Goal: Contribute content

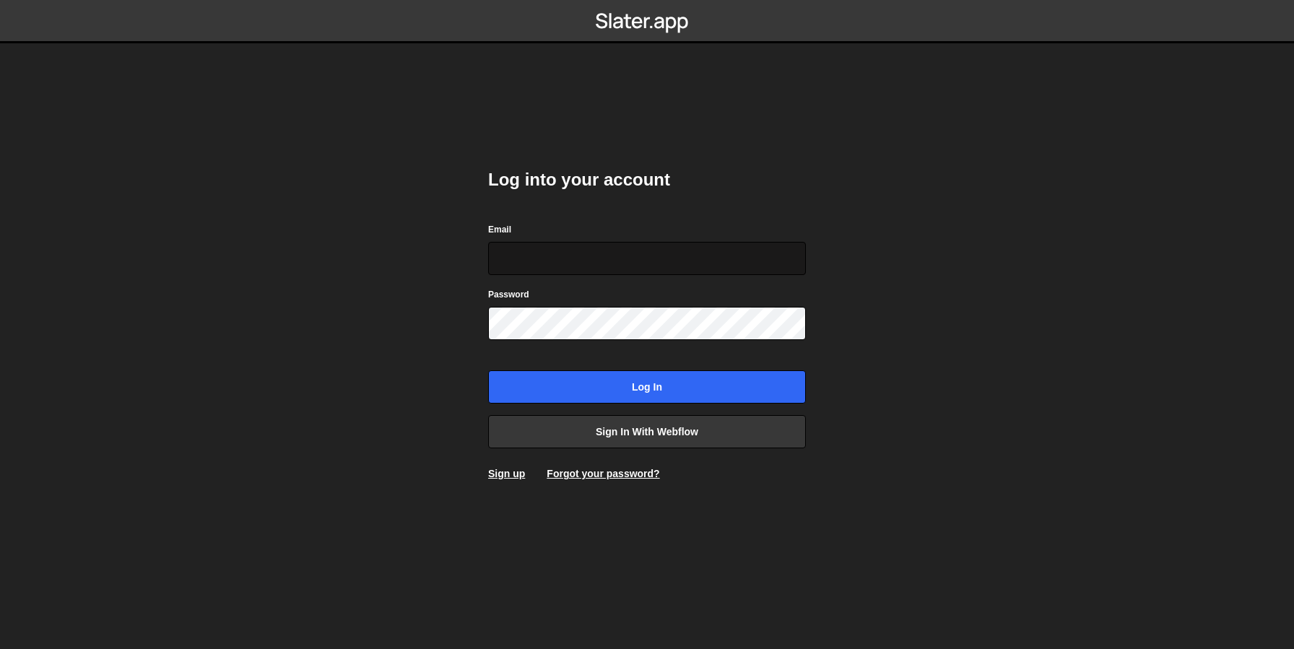
type input "[EMAIL_ADDRESS][DOMAIN_NAME]"
click at [595, 264] on input "[EMAIL_ADDRESS][DOMAIN_NAME]" at bounding box center [647, 258] width 318 height 33
click at [402, 376] on body "Log into your account Email [EMAIL_ADDRESS][DOMAIN_NAME] Password Log in Sign i…" at bounding box center [647, 324] width 1294 height 649
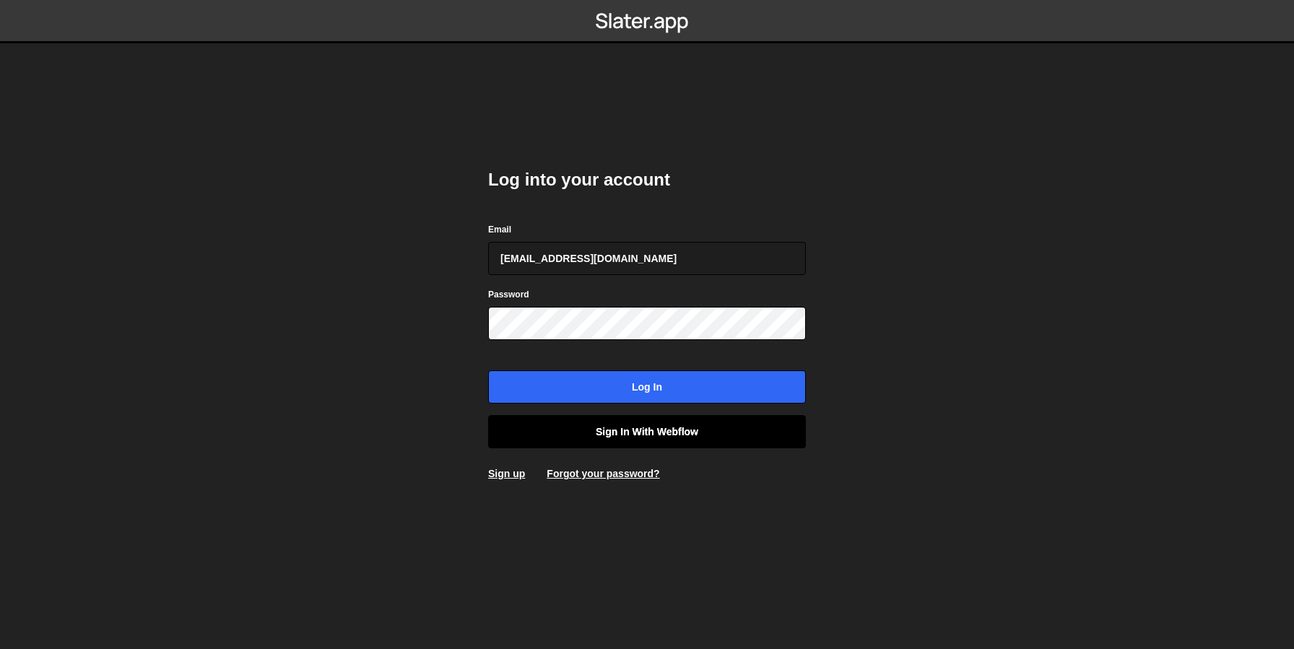
click at [638, 426] on link "Sign in with Webflow" at bounding box center [647, 431] width 318 height 33
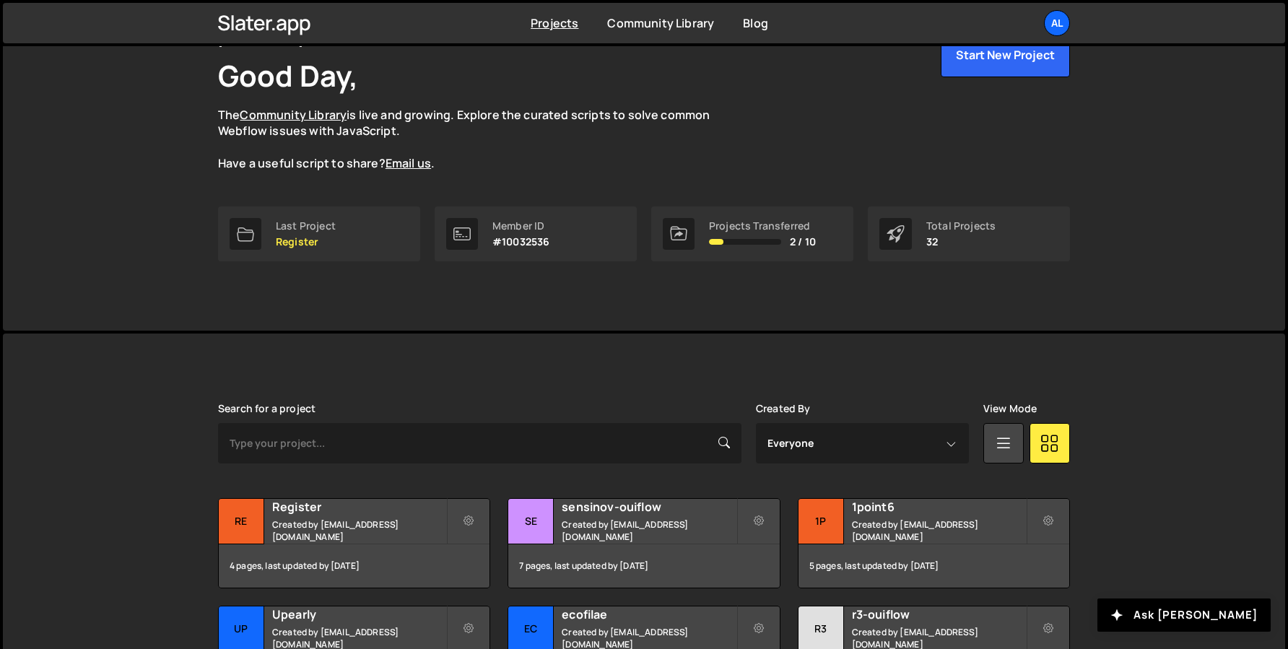
scroll to position [196, 0]
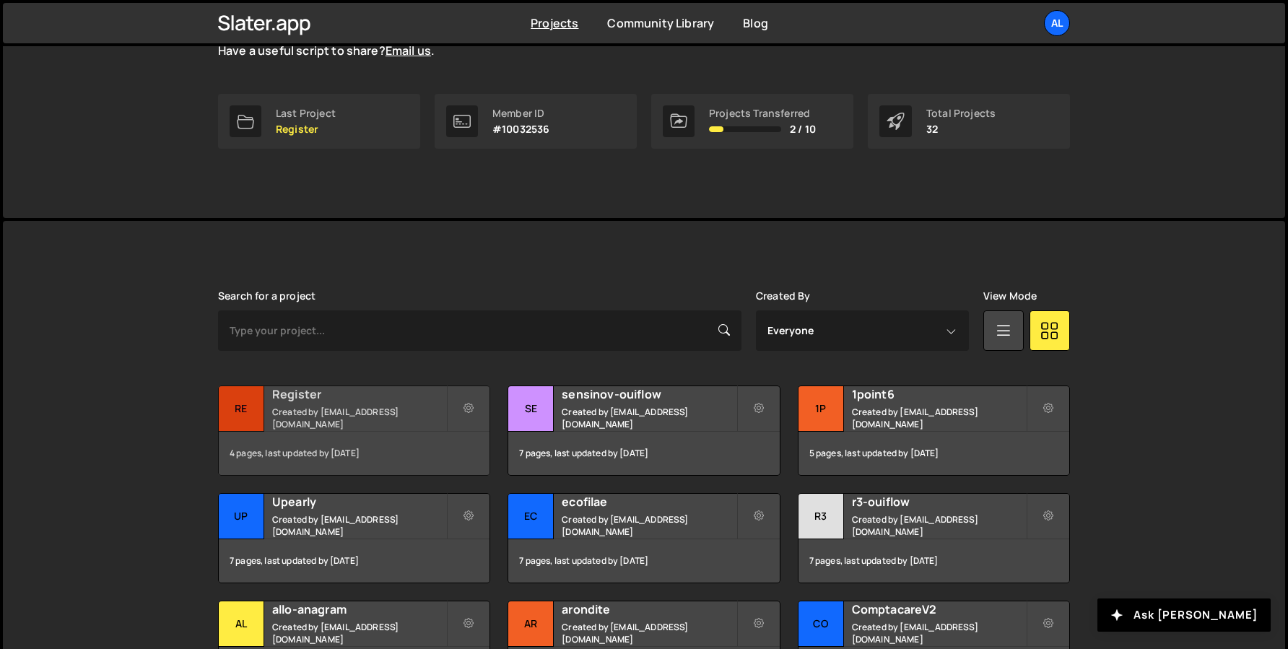
click at [297, 392] on h2 "Register" at bounding box center [359, 394] width 174 height 16
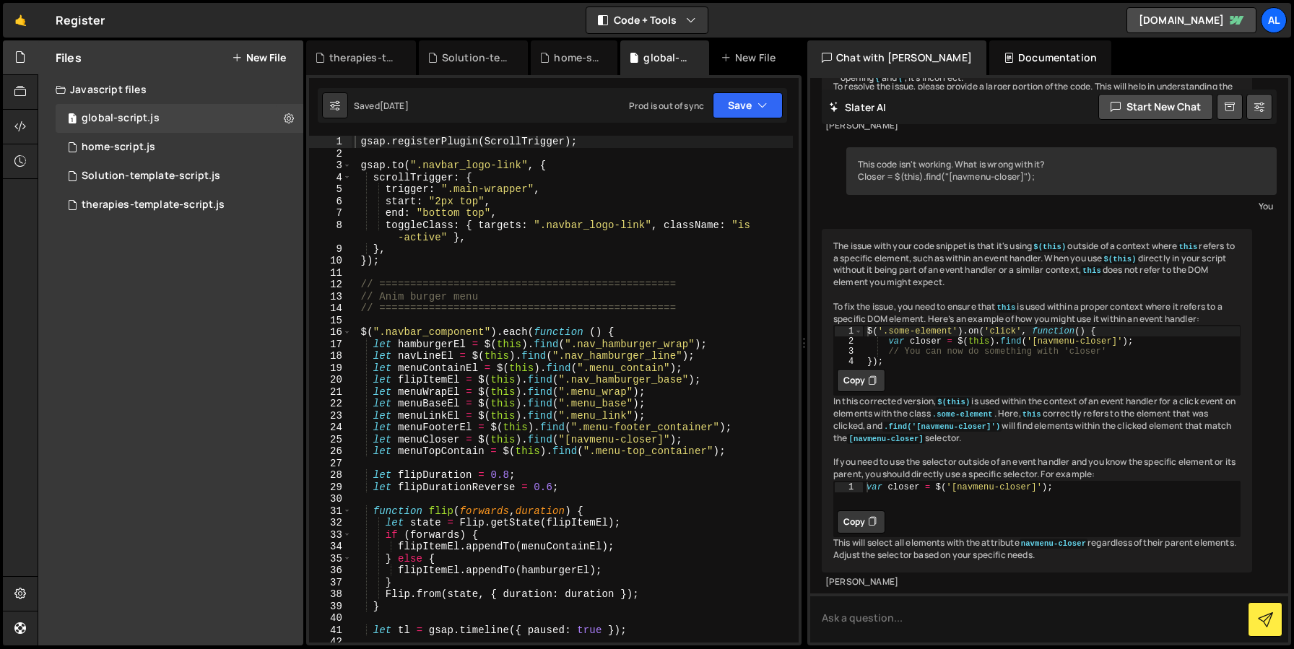
scroll to position [511, 0]
click at [136, 181] on div "Solution-template-script.js" at bounding box center [151, 176] width 139 height 13
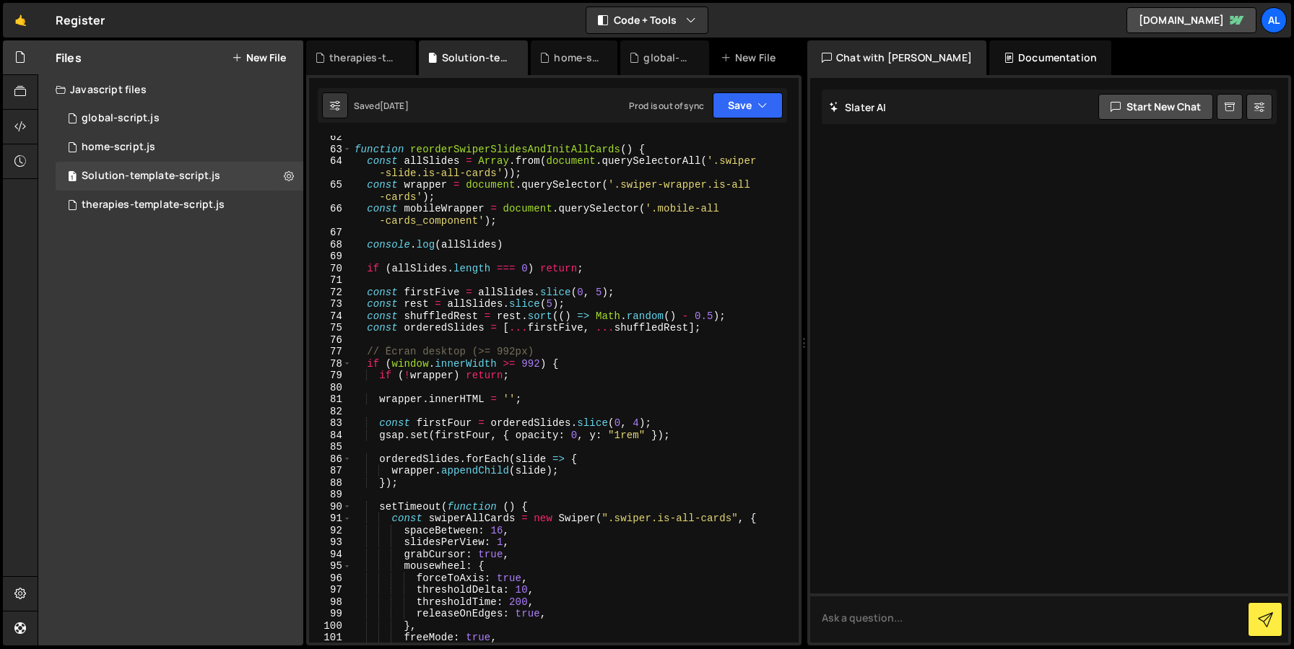
scroll to position [805, 0]
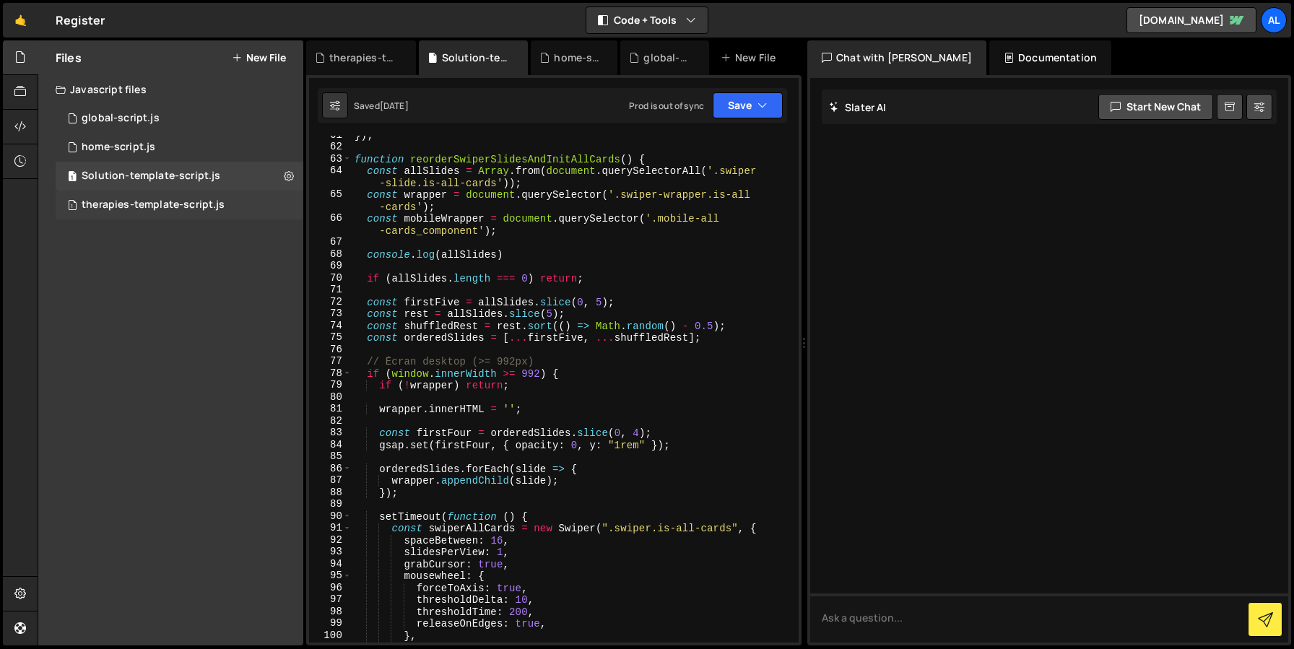
click at [144, 204] on div "therapies-template-script.js" at bounding box center [153, 205] width 143 height 13
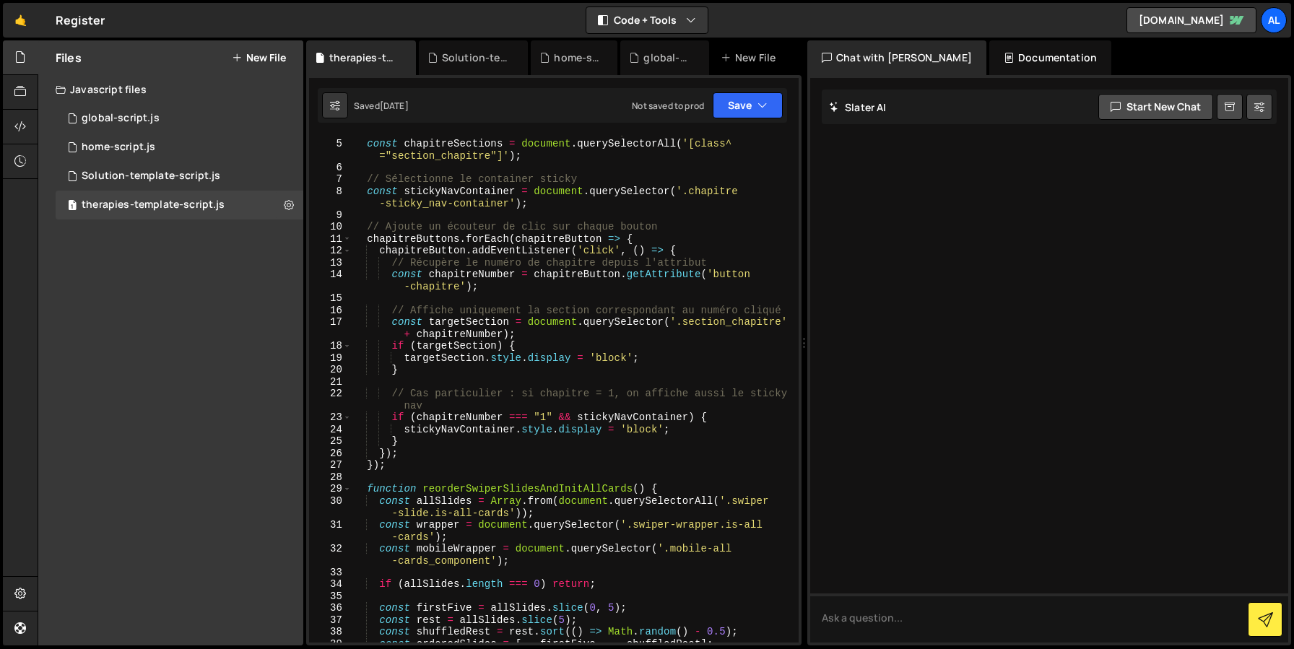
scroll to position [69, 0]
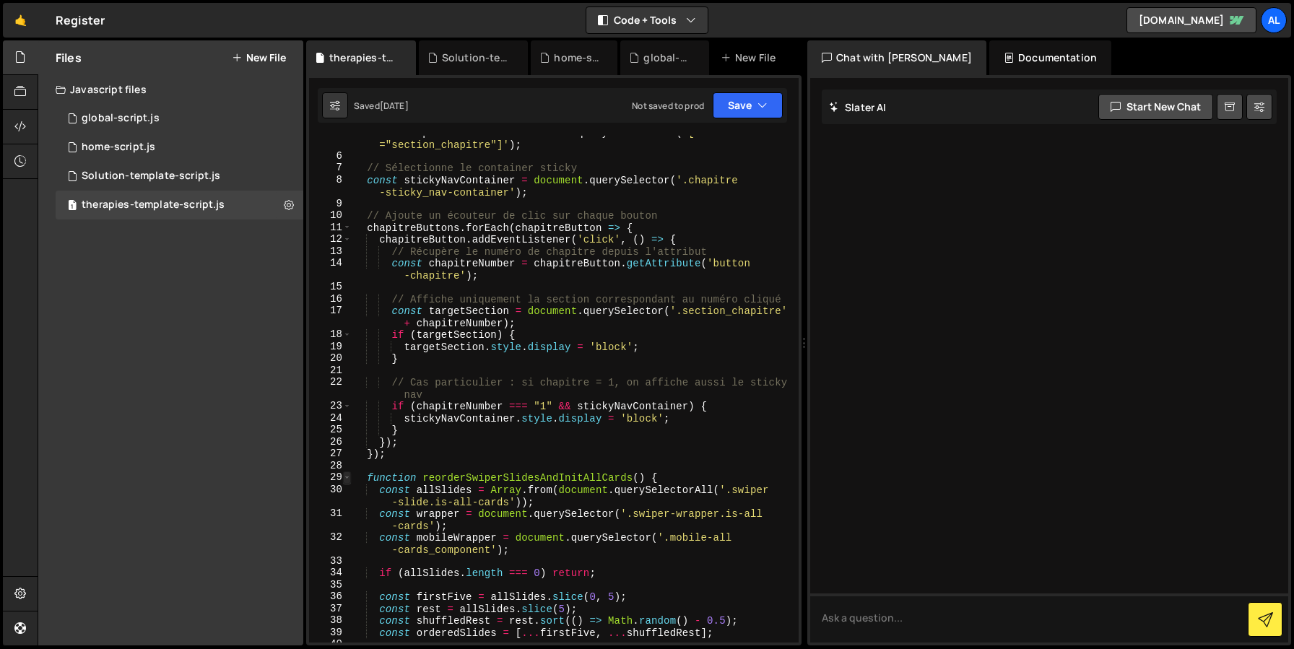
click at [346, 479] on span at bounding box center [347, 478] width 8 height 12
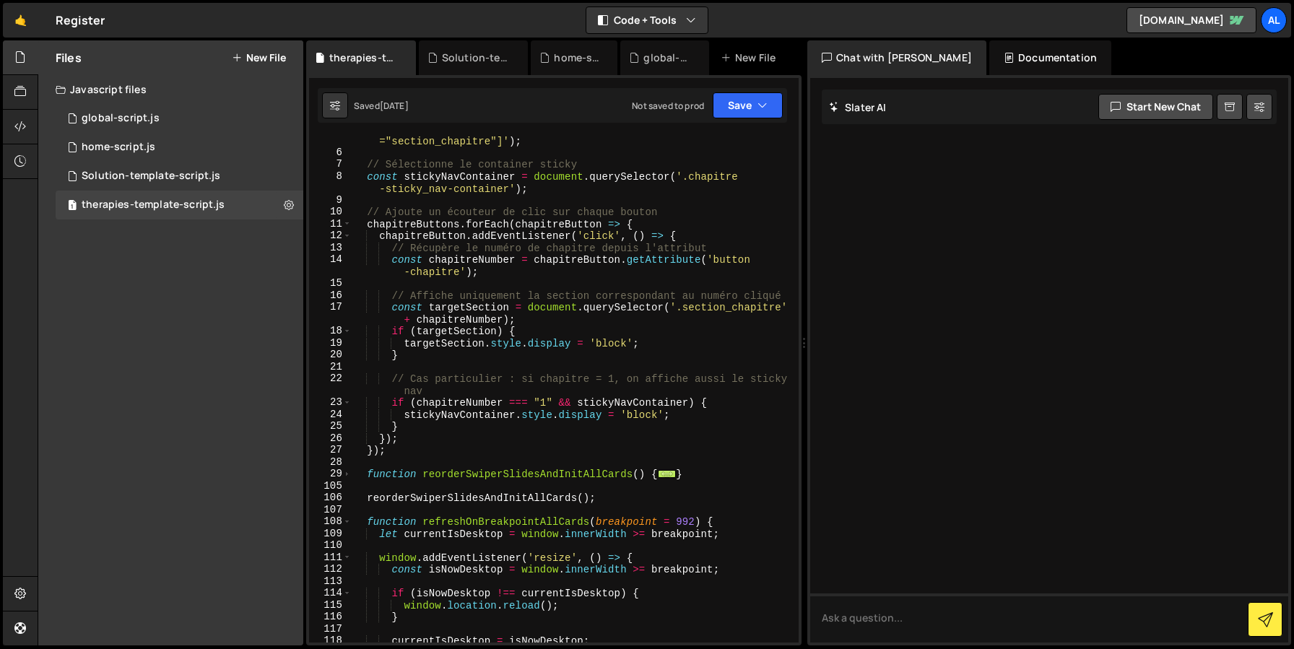
scroll to position [74, 0]
click at [350, 519] on span at bounding box center [347, 520] width 8 height 12
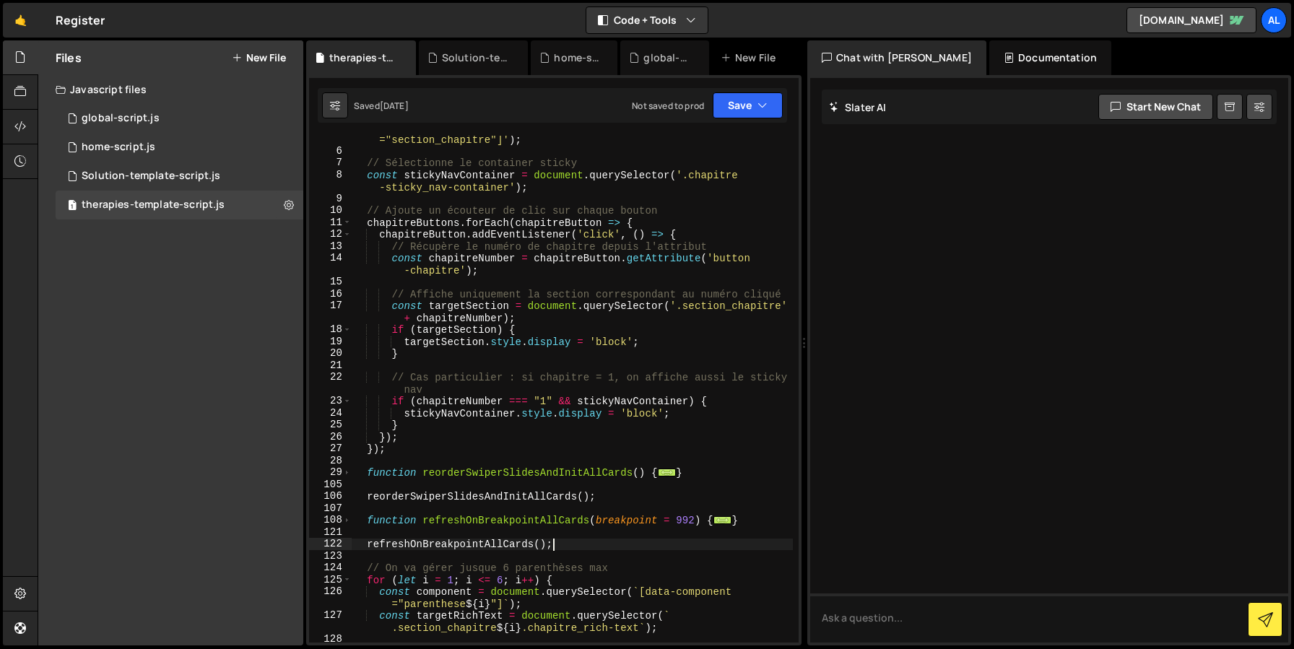
click at [569, 546] on div "const chapitreSections = document . querySelectorAll ( '[class^ ="section_chapi…" at bounding box center [572, 398] width 441 height 555
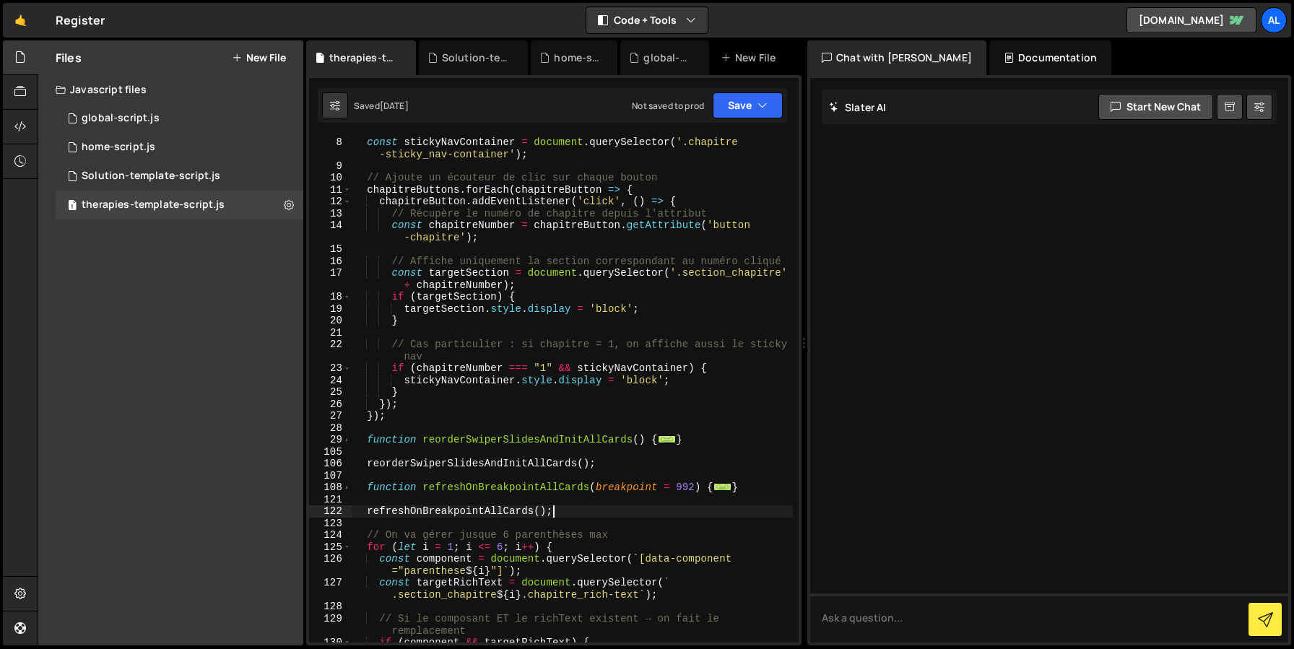
scroll to position [165, 0]
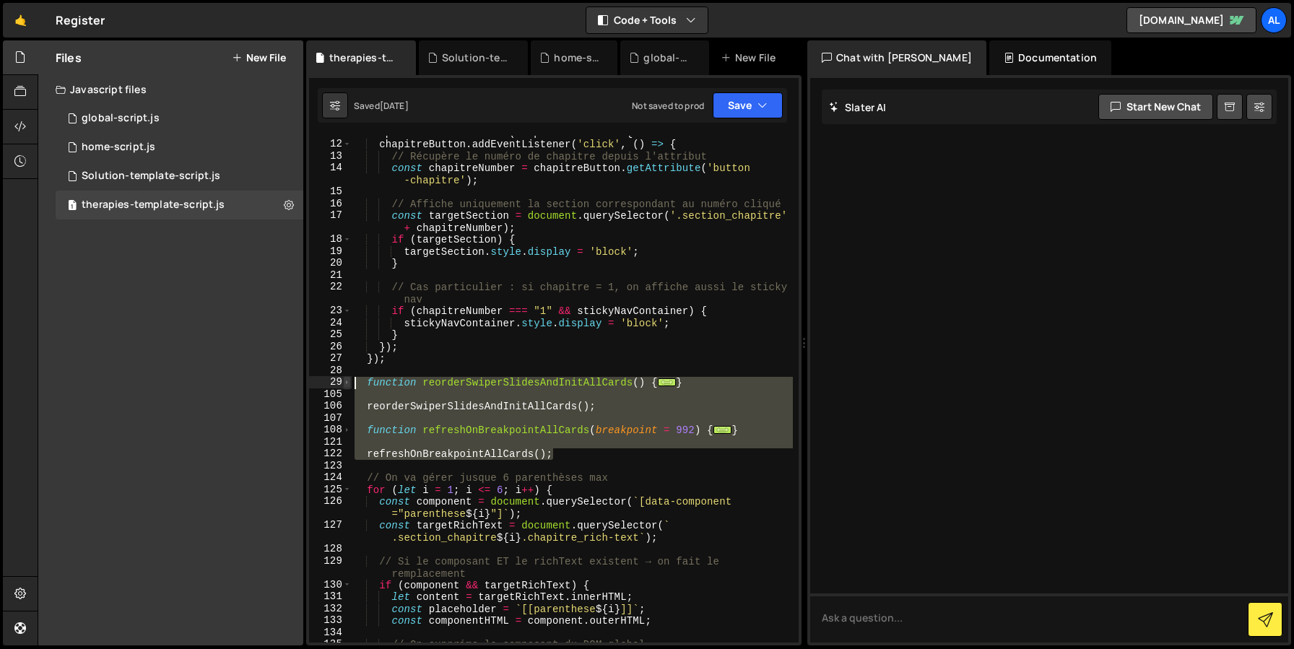
drag, startPoint x: 559, startPoint y: 454, endPoint x: 343, endPoint y: 386, distance: 226.6
click at [343, 386] on div "refreshOnBreakpointAllCards(); 11 12 13 14 15 16 17 18 19 20 21 22 23 24 25 26 …" at bounding box center [554, 389] width 490 height 507
type textarea "function reorderSwiperSlidesAndInitAllCards() { const allSlides = Array.from(do…"
click at [245, 60] on button "New File" at bounding box center [259, 58] width 54 height 12
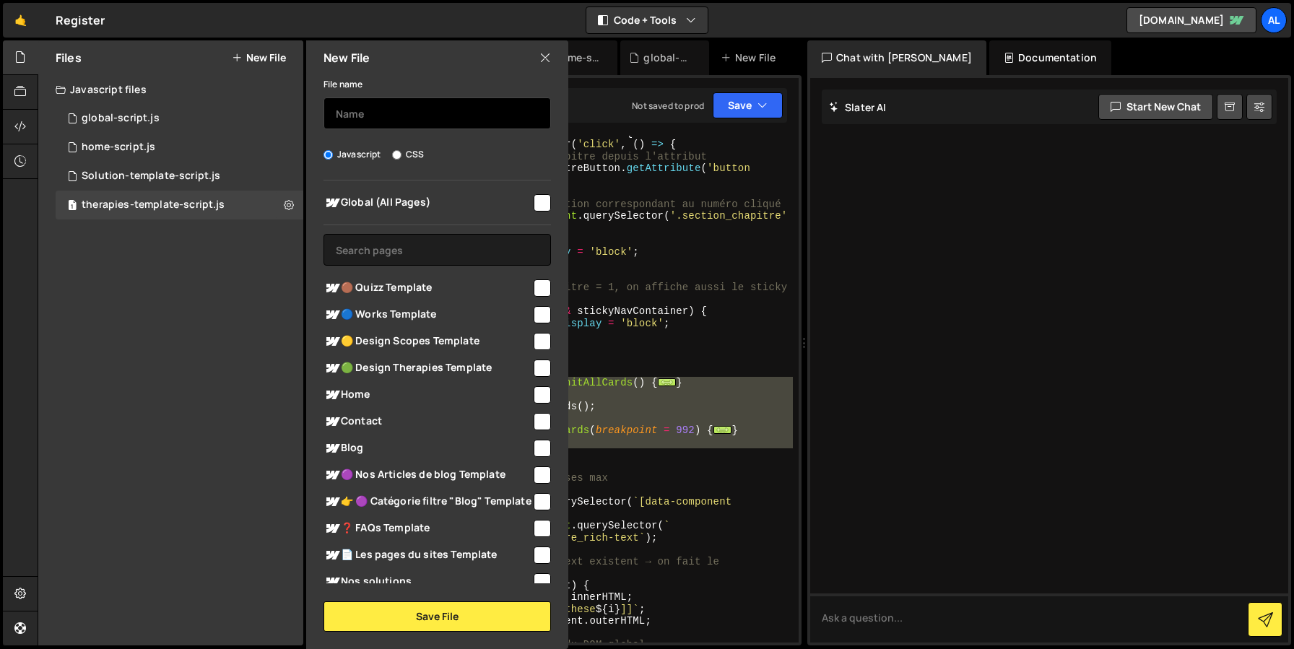
click at [357, 110] on input "text" at bounding box center [437, 113] width 227 height 32
type input "design-scope-template"
click at [413, 334] on span "🟡 Design Scopes Template" at bounding box center [428, 341] width 208 height 17
checkbox input "true"
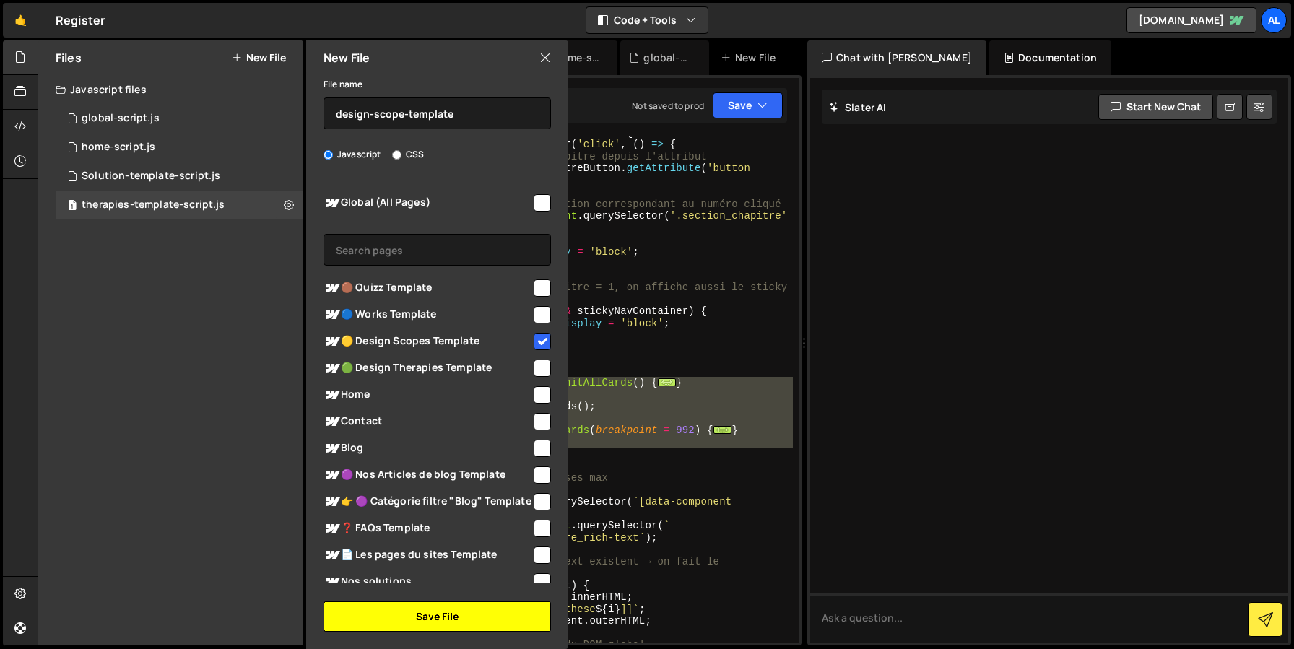
click at [409, 617] on button "Save File" at bounding box center [437, 617] width 227 height 30
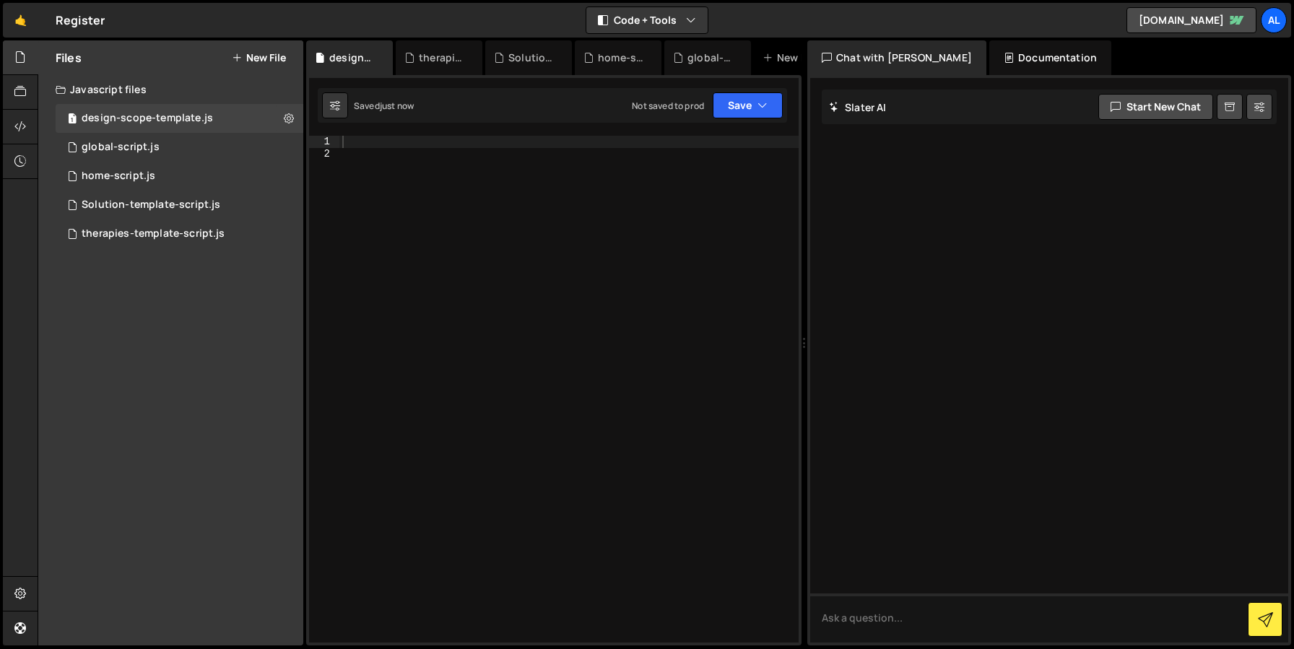
click at [541, 230] on div at bounding box center [568, 401] width 459 height 531
paste textarea "refreshOnBreakpointAllCards();"
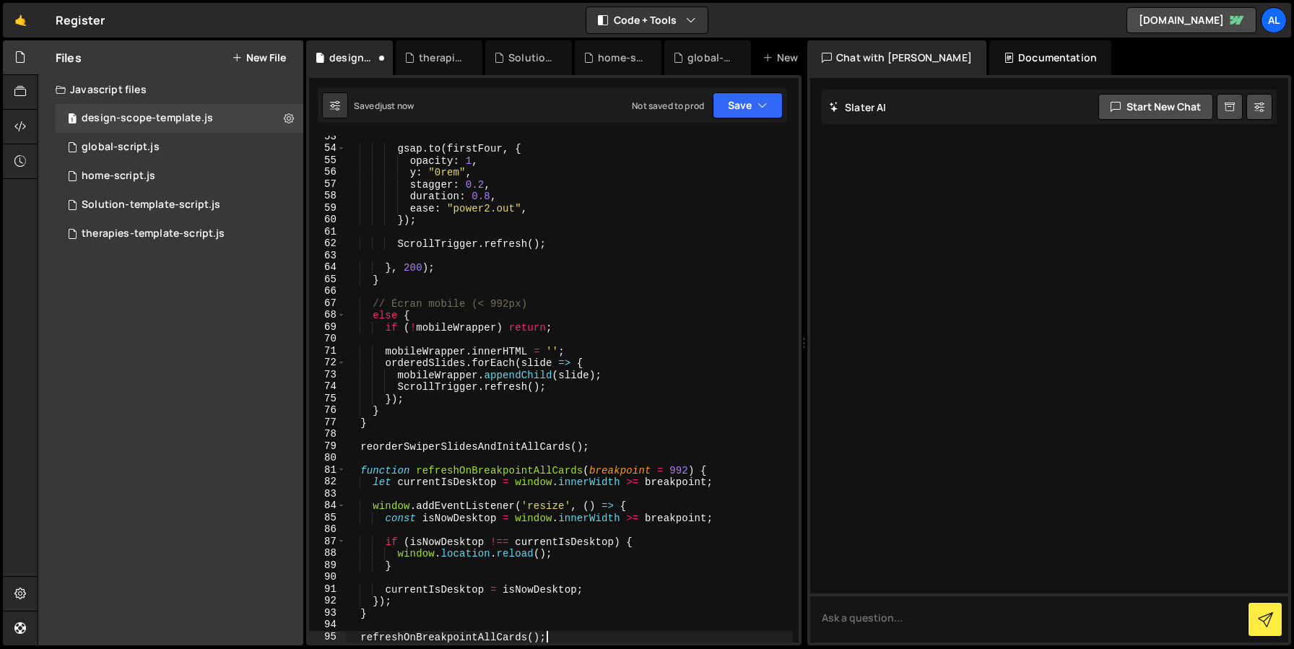
scroll to position [661, 0]
click at [640, 224] on div "gsap . to ( firstFour , { opacity : 1 , y : "0rem" , stagger : 0.2 , duration :…" at bounding box center [569, 396] width 448 height 531
type textarea "});"
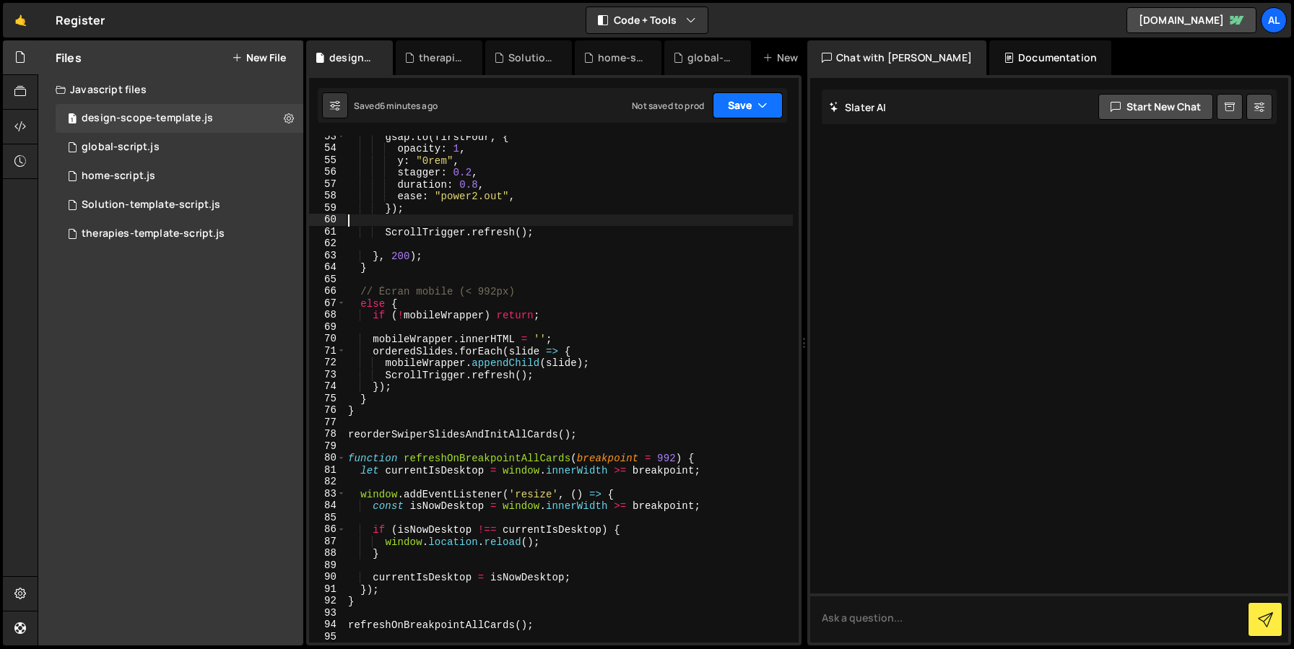
click at [777, 94] on button "Save" at bounding box center [748, 105] width 70 height 26
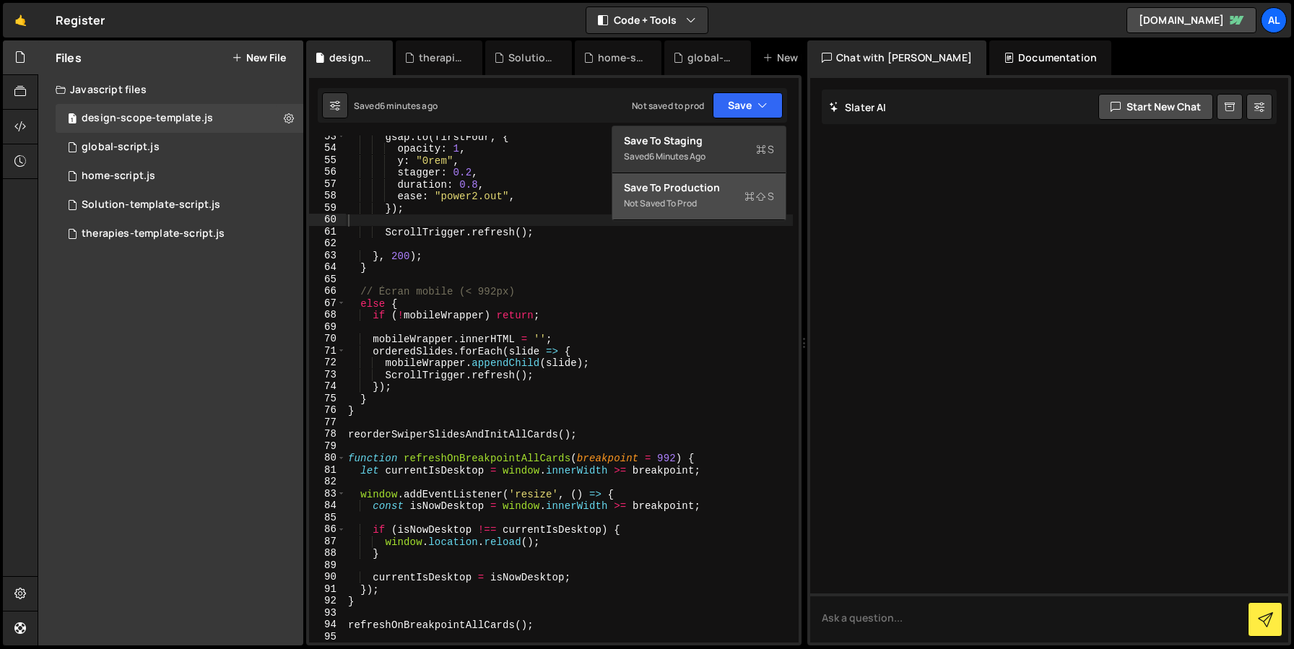
click at [724, 188] on div "Save to Production S" at bounding box center [699, 188] width 150 height 14
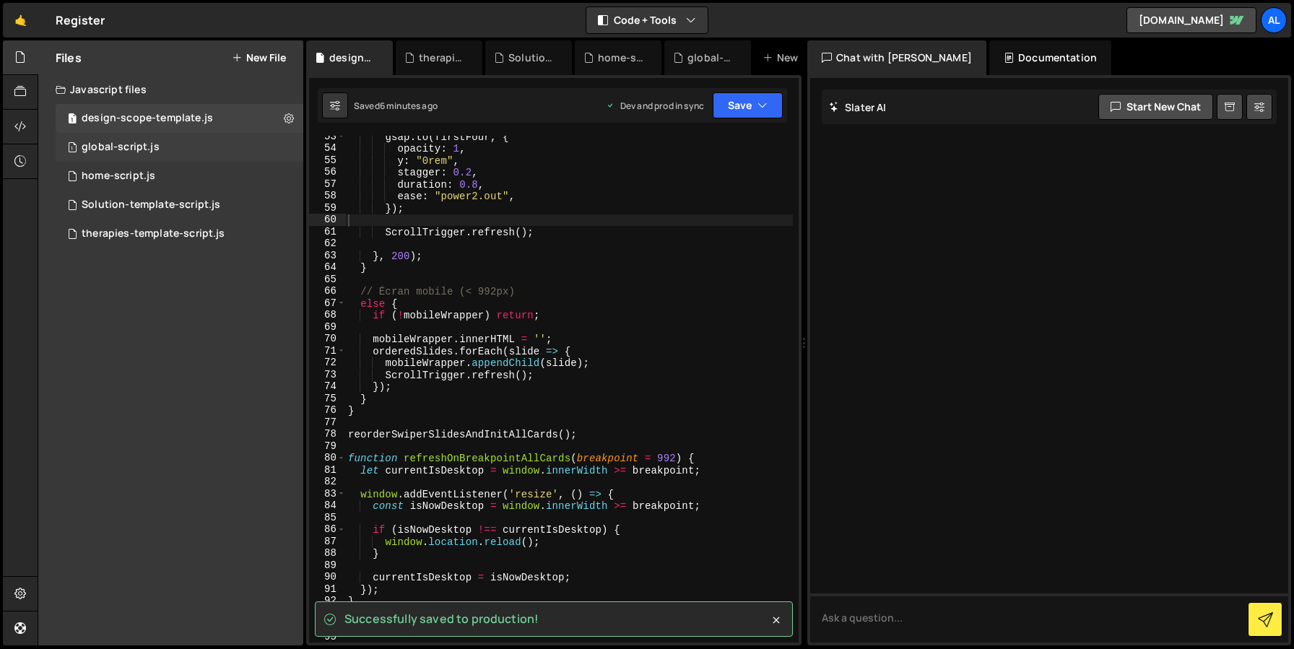
click at [183, 142] on div "1 global-script.js 0" at bounding box center [180, 147] width 248 height 29
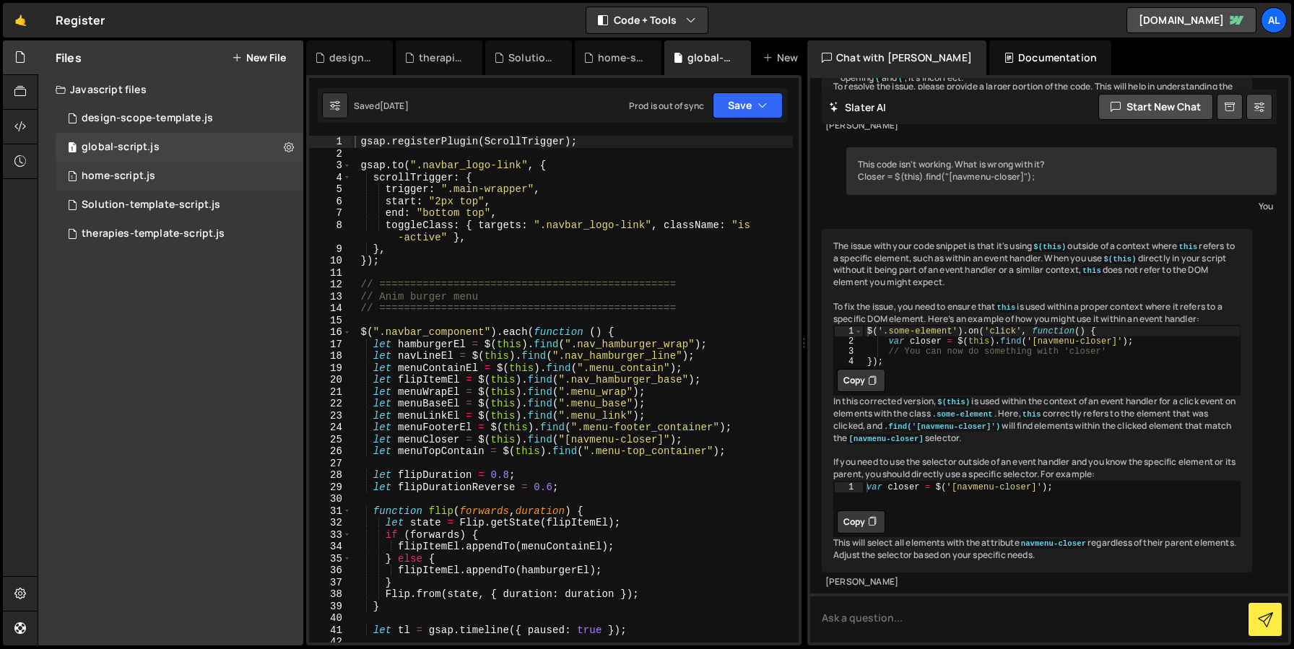
scroll to position [511, 0]
click at [176, 174] on div "1 home-script.js 0" at bounding box center [180, 176] width 248 height 29
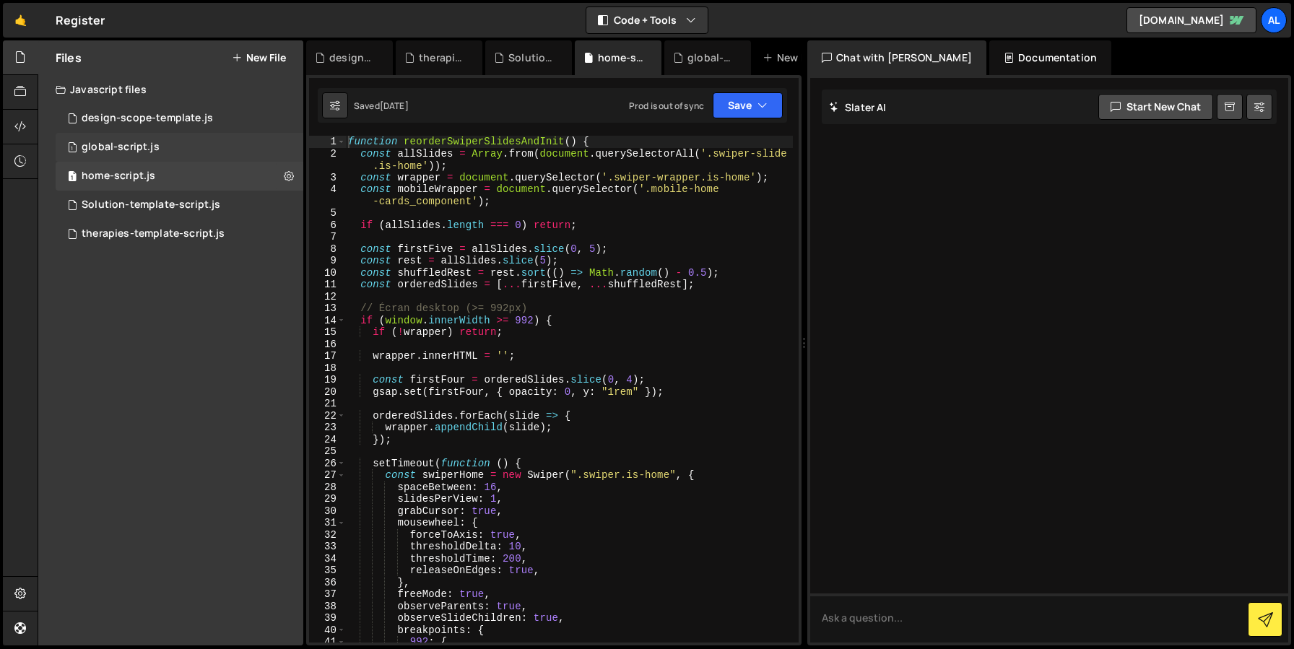
scroll to position [0, 0]
click at [173, 147] on div "1 global-script.js 0" at bounding box center [180, 147] width 248 height 29
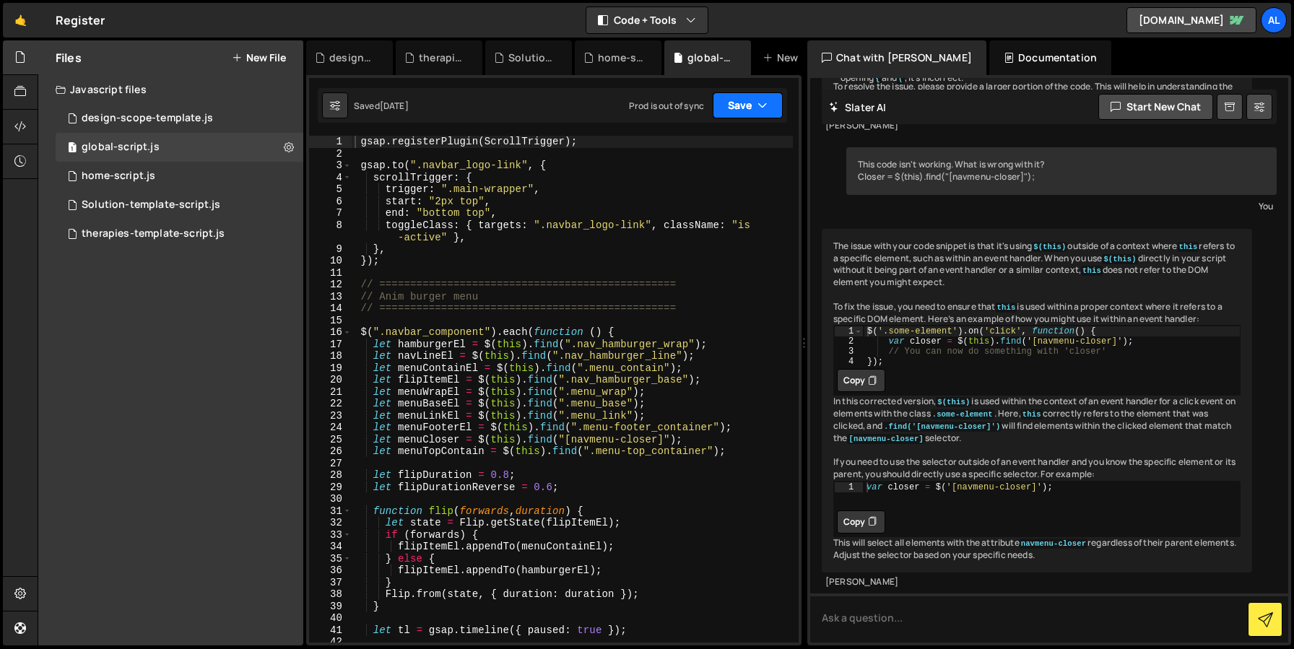
scroll to position [511, 0]
click at [742, 108] on button "Save" at bounding box center [748, 105] width 70 height 26
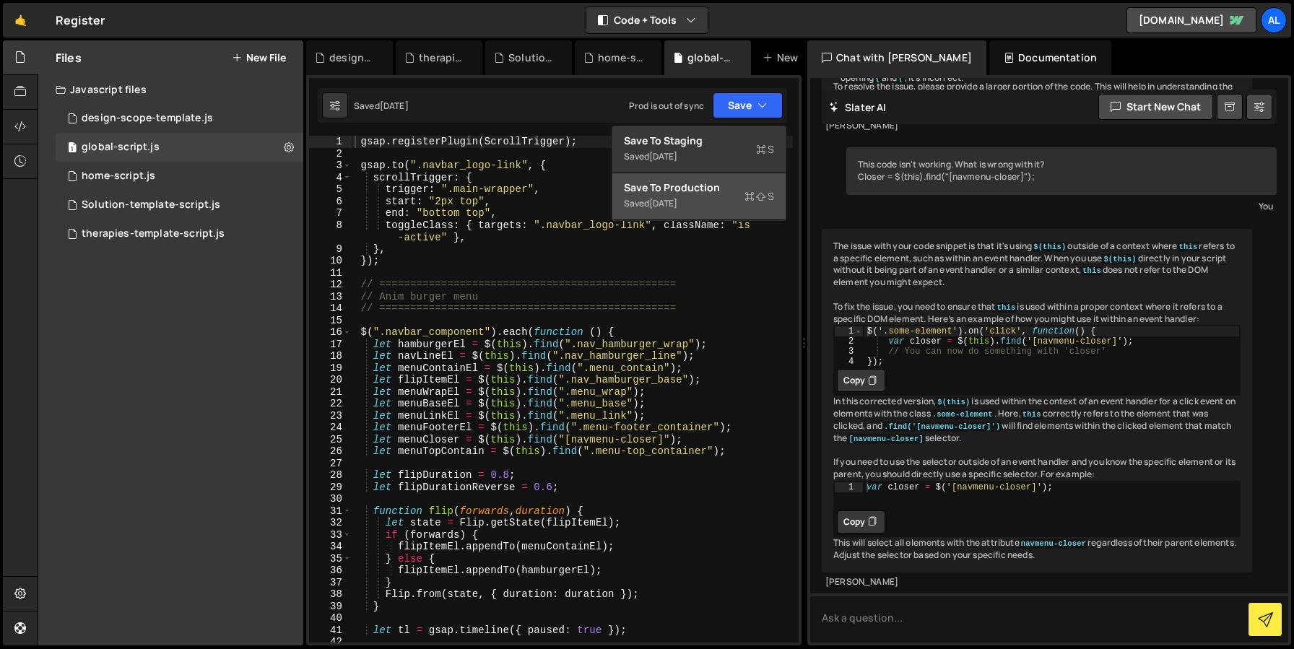
click at [680, 212] on button "Save to Production S Saved 1 month ago" at bounding box center [698, 196] width 173 height 47
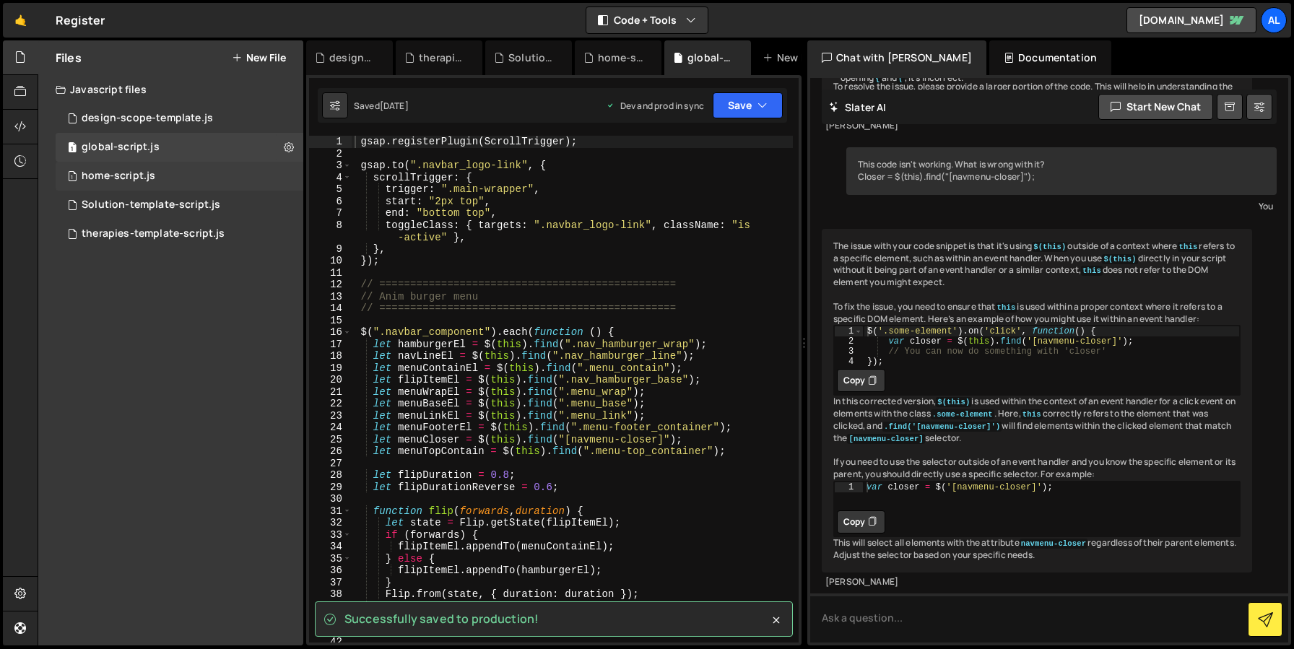
click at [156, 170] on div "1 home-script.js 0" at bounding box center [180, 176] width 248 height 29
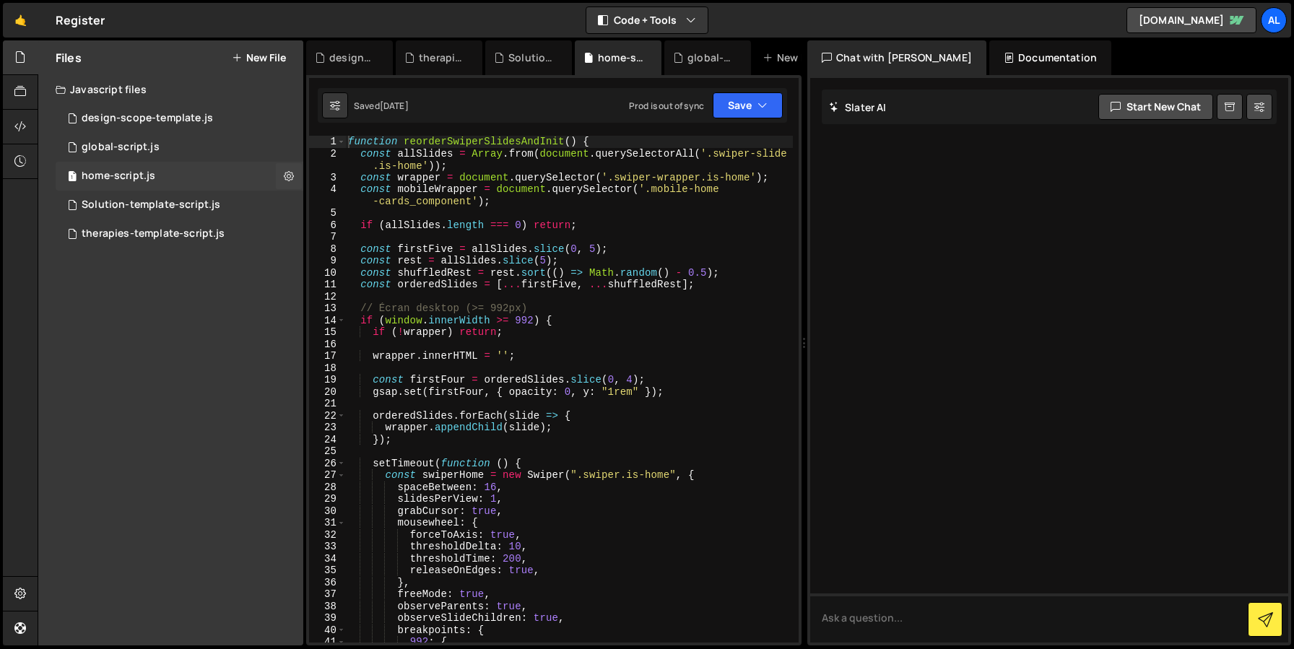
scroll to position [0, 0]
click at [742, 121] on div "Saved 1 month ago Prod is out of sync Upgrade to Edit Save Save to Staging S Sa…" at bounding box center [552, 105] width 469 height 35
click at [742, 115] on button "Save" at bounding box center [748, 105] width 70 height 26
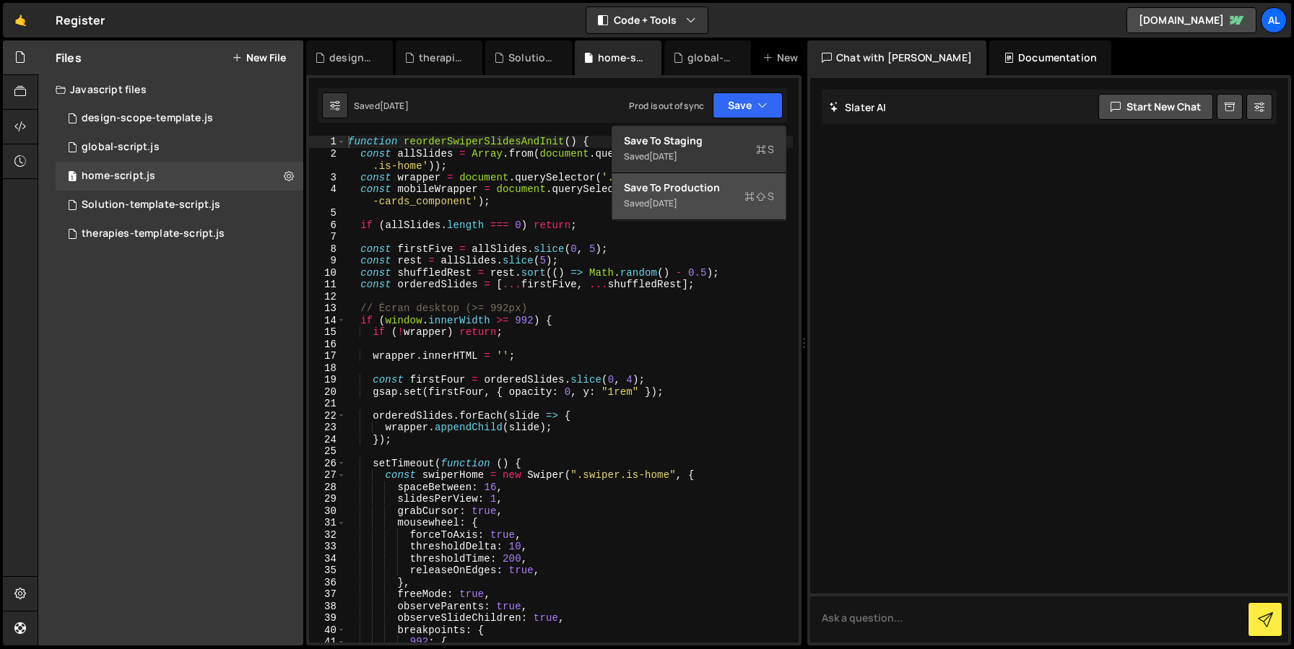
click at [666, 188] on div "Save to Production S" at bounding box center [699, 188] width 150 height 14
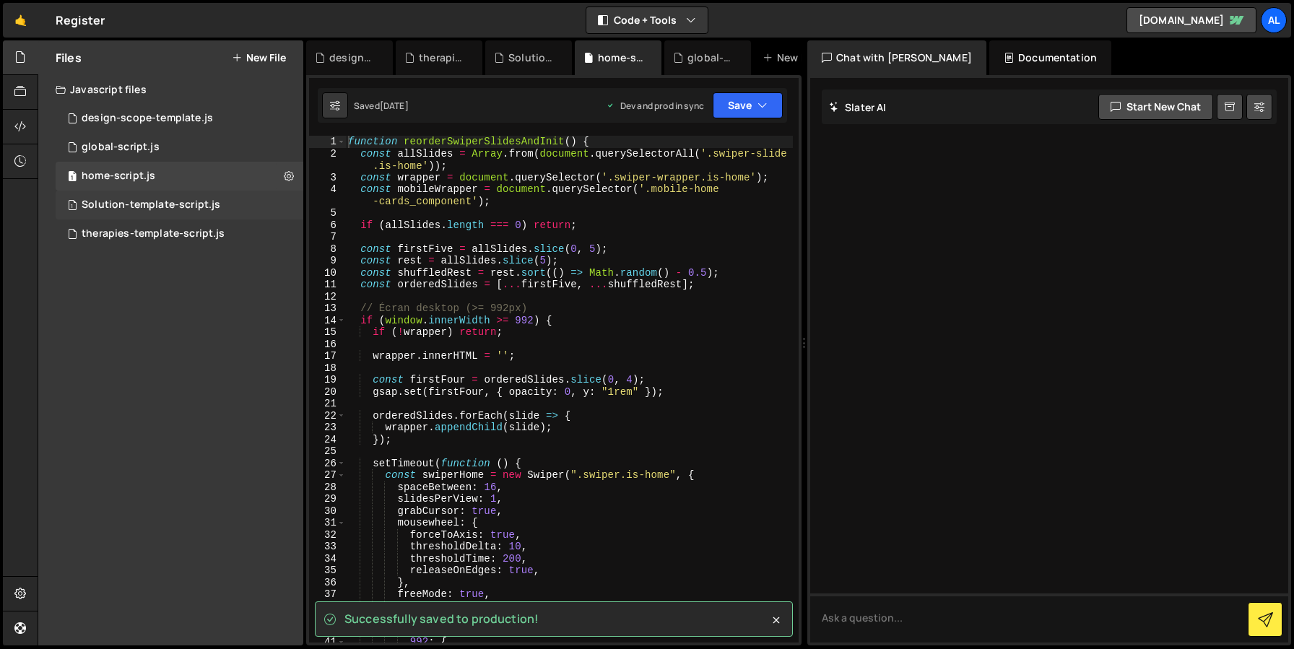
click at [177, 198] on div "1 Solution-template-script.js 0" at bounding box center [180, 205] width 248 height 29
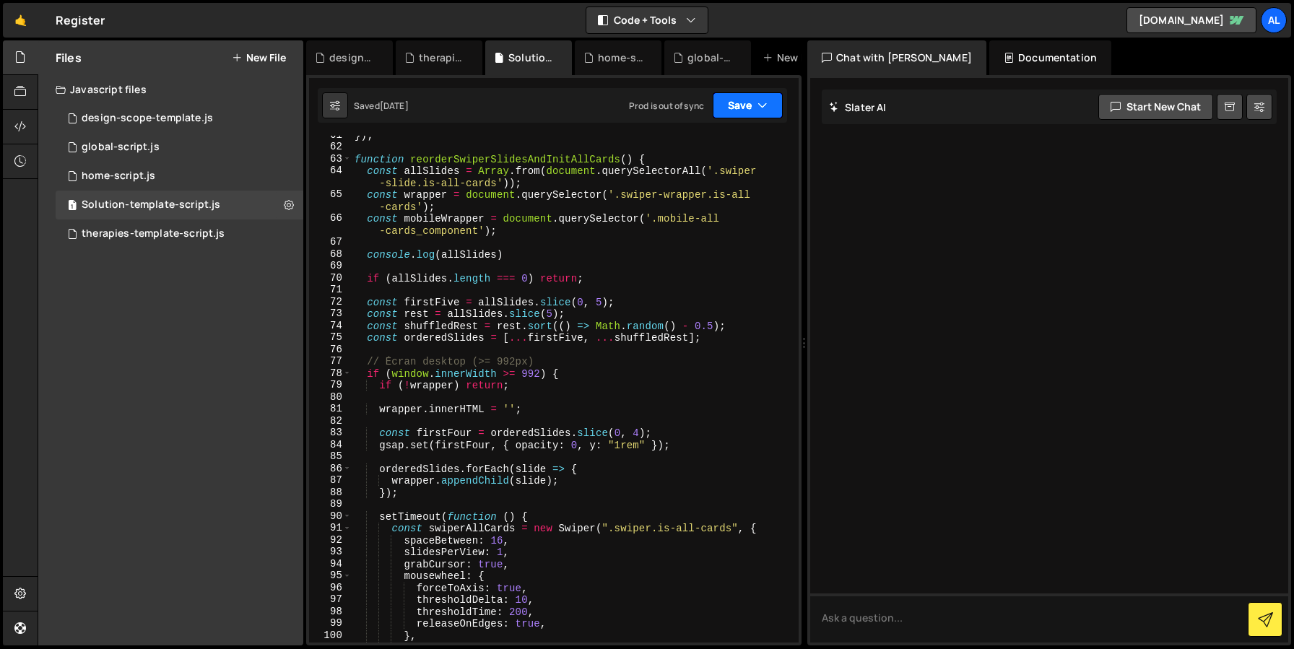
click at [770, 100] on button "Save" at bounding box center [748, 105] width 70 height 26
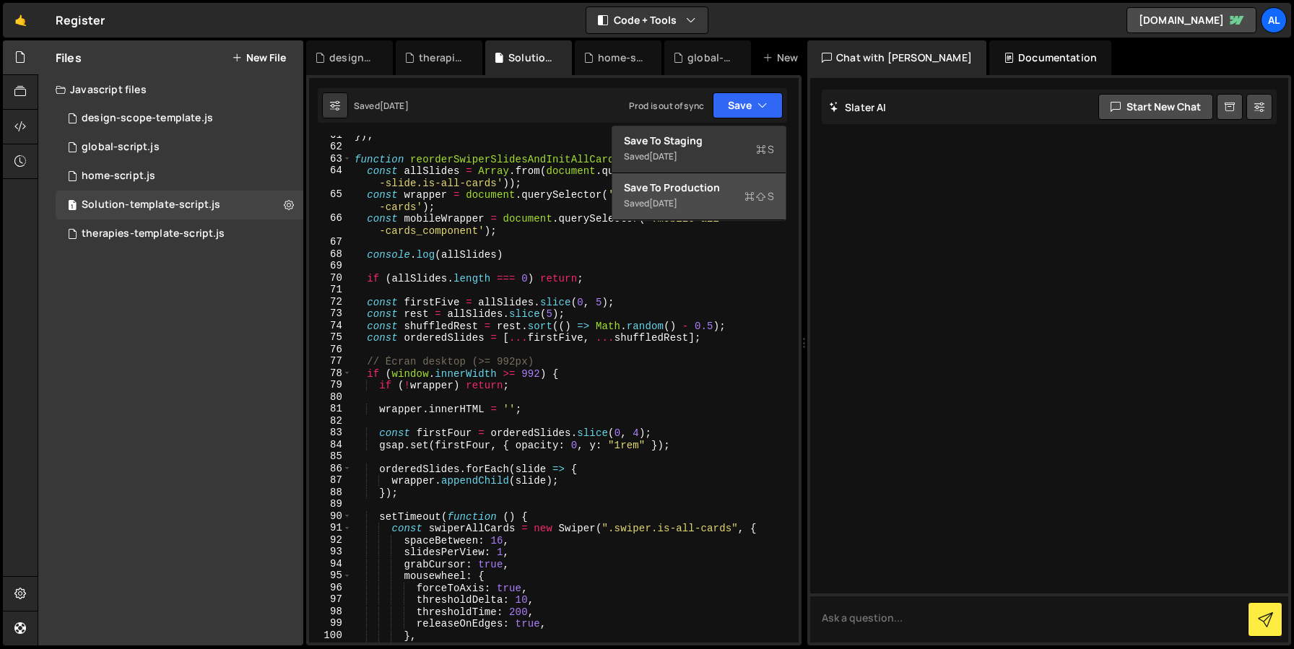
click at [643, 200] on div "Saved 1 month ago" at bounding box center [699, 203] width 150 height 17
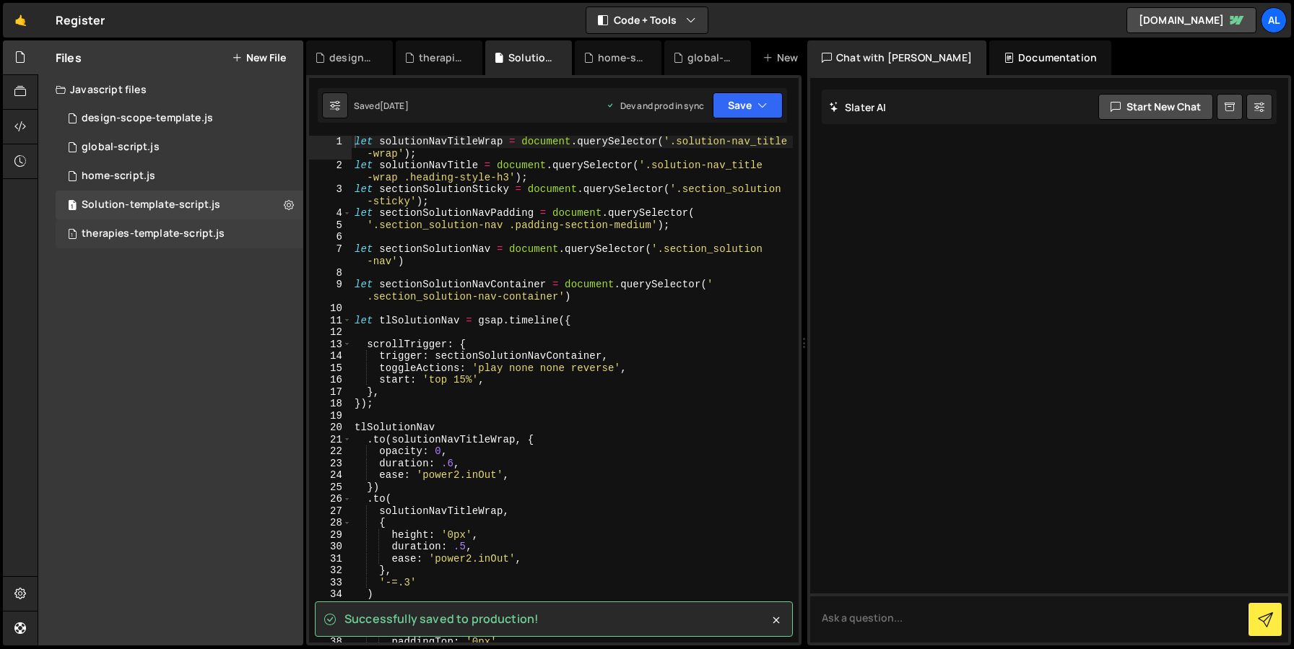
click at [180, 230] on div "therapies-template-script.js" at bounding box center [153, 233] width 143 height 13
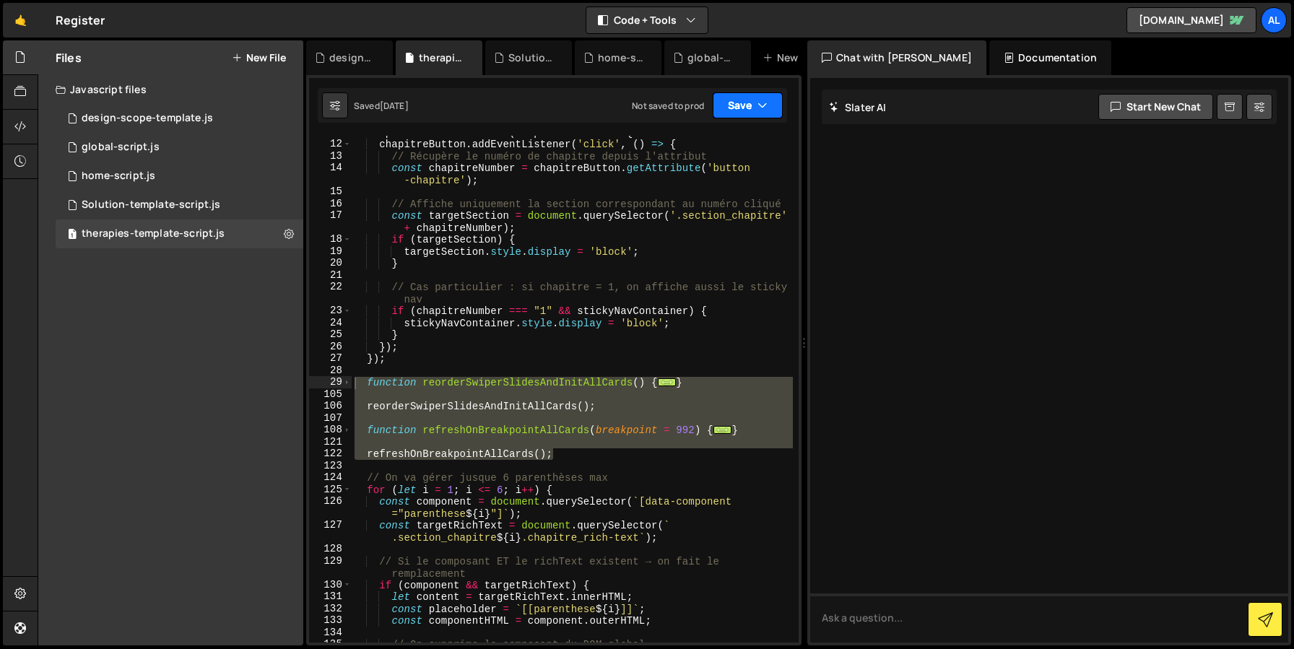
click at [749, 102] on button "Save" at bounding box center [748, 105] width 70 height 26
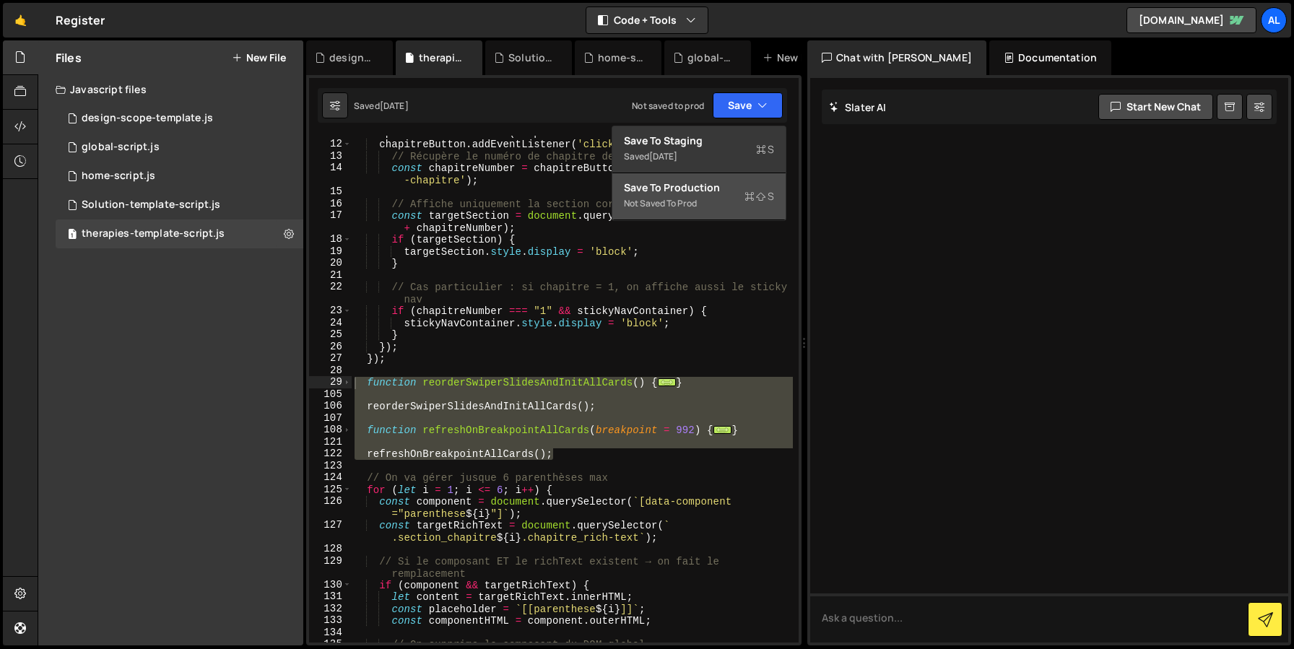
click at [695, 189] on div "Save to Production S" at bounding box center [699, 188] width 150 height 14
